Goal: Information Seeking & Learning: Learn about a topic

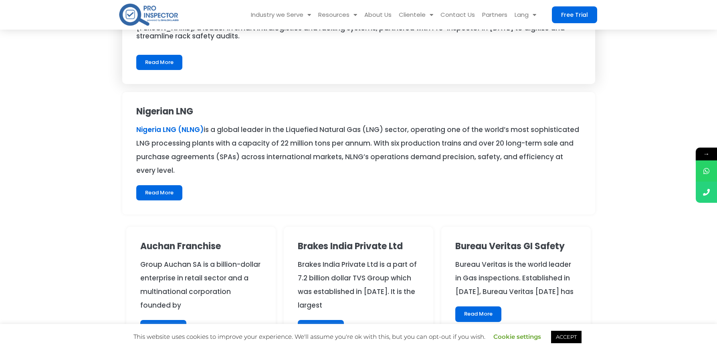
scroll to position [23, 0]
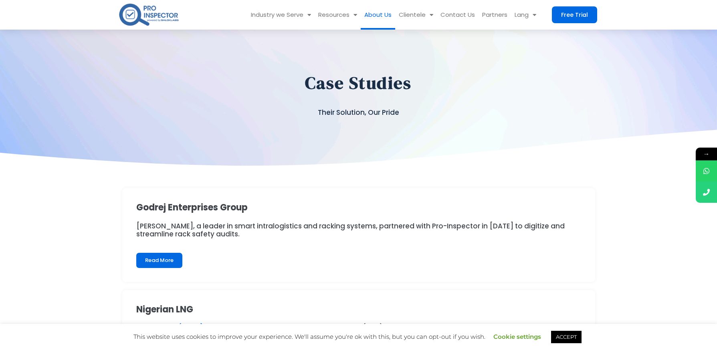
click at [387, 13] on link "About Us" at bounding box center [377, 15] width 34 height 30
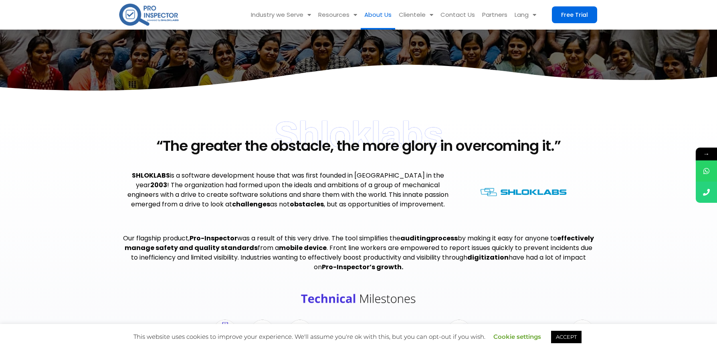
scroll to position [141, 0]
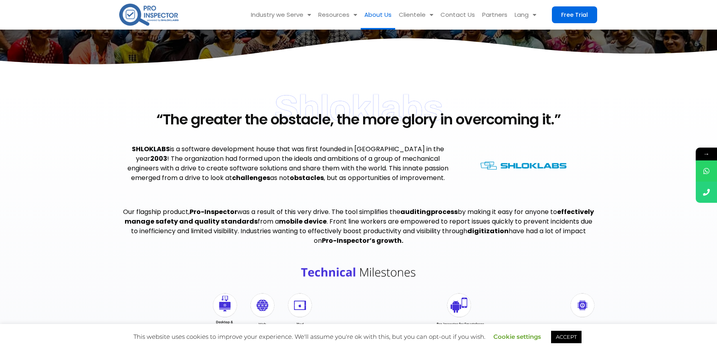
click at [566, 334] on link "ACCEPT" at bounding box center [566, 337] width 30 height 12
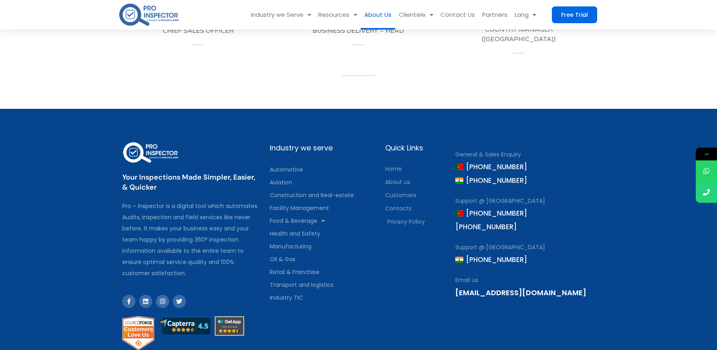
scroll to position [920, 0]
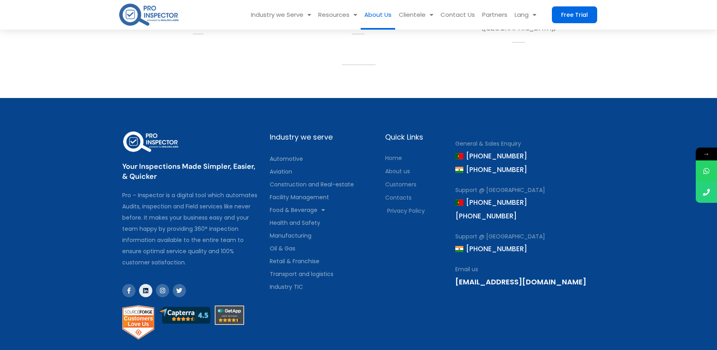
click at [149, 294] on link "Linkedin" at bounding box center [145, 290] width 13 height 13
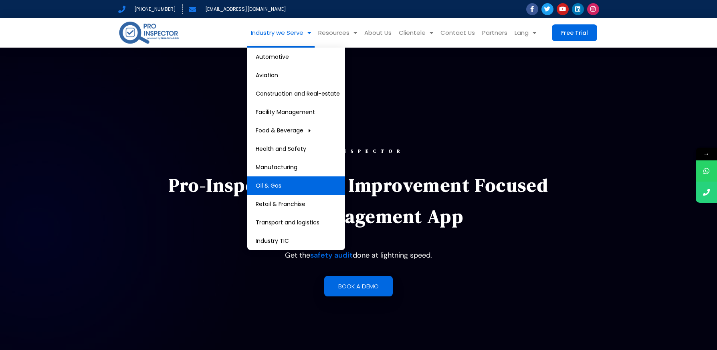
click at [306, 190] on link "Oil & Gas" at bounding box center [296, 186] width 98 height 18
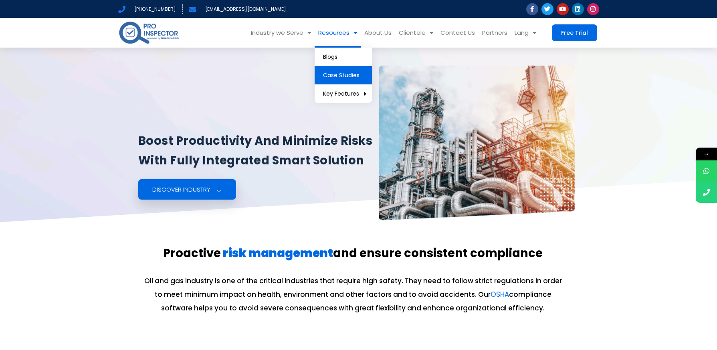
click at [340, 75] on link "Case Studies" at bounding box center [342, 75] width 57 height 18
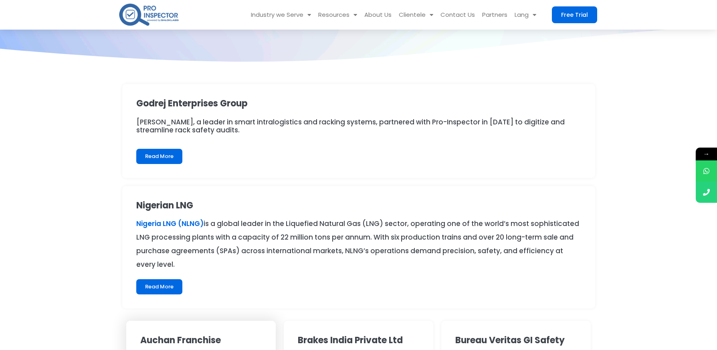
scroll to position [126, 0]
